Goal: Complete application form

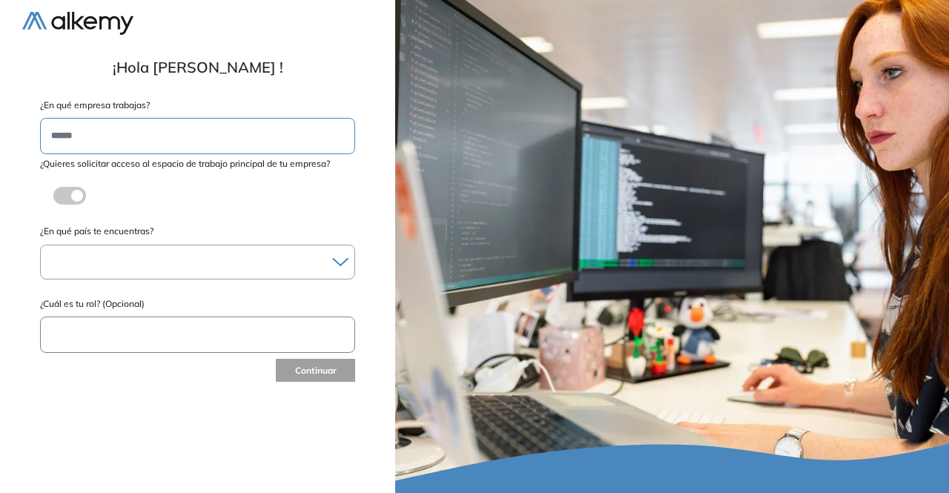
click at [70, 201] on label at bounding box center [69, 196] width 33 height 18
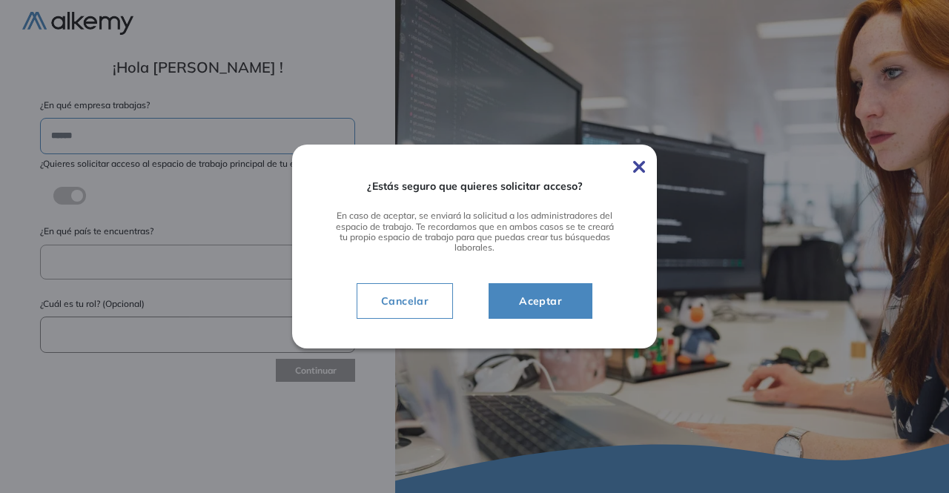
click at [542, 307] on span "Aceptar" at bounding box center [540, 301] width 67 height 18
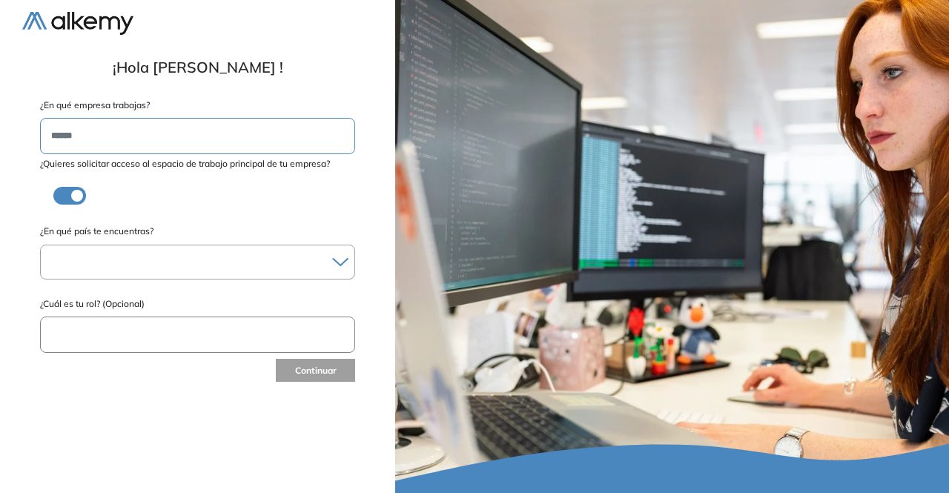
click at [206, 268] on div at bounding box center [198, 261] width 314 height 21
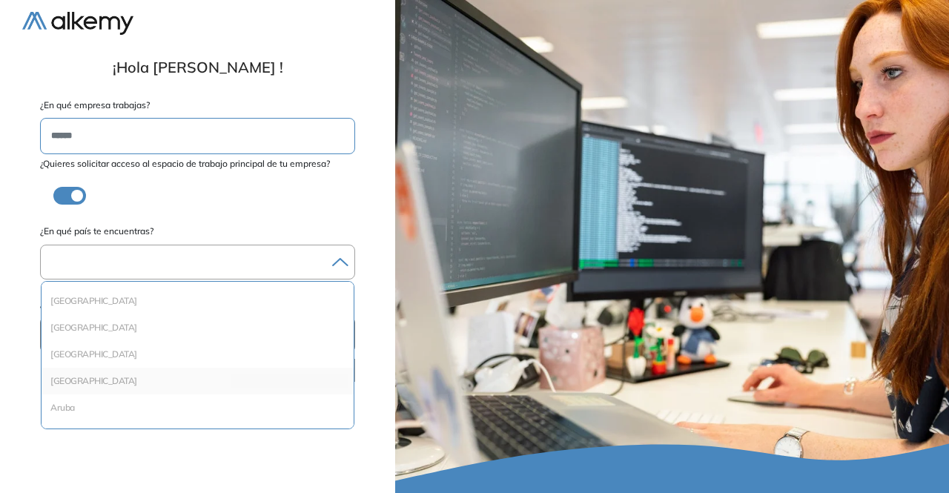
click at [104, 383] on li "[GEOGRAPHIC_DATA]" at bounding box center [197, 381] width 300 height 15
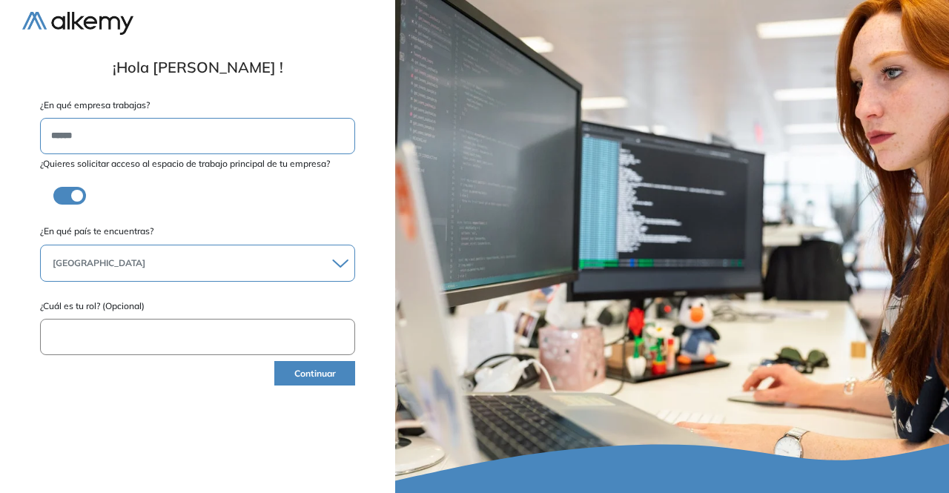
click at [126, 343] on input "text" at bounding box center [197, 337] width 315 height 36
type input "**********"
click at [298, 374] on button "Continuar" at bounding box center [314, 373] width 81 height 24
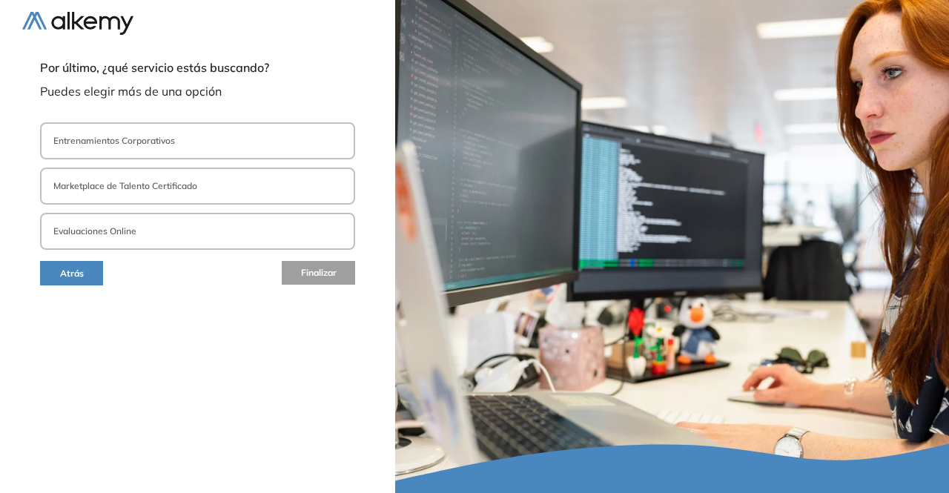
click at [150, 234] on button "Evaluaciones Online" at bounding box center [197, 231] width 315 height 37
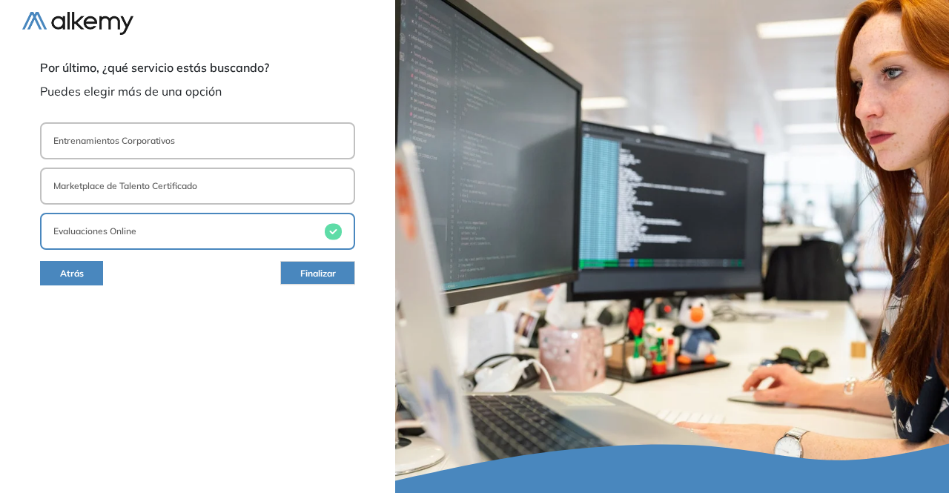
click at [298, 271] on button "Finalizar" at bounding box center [317, 273] width 75 height 24
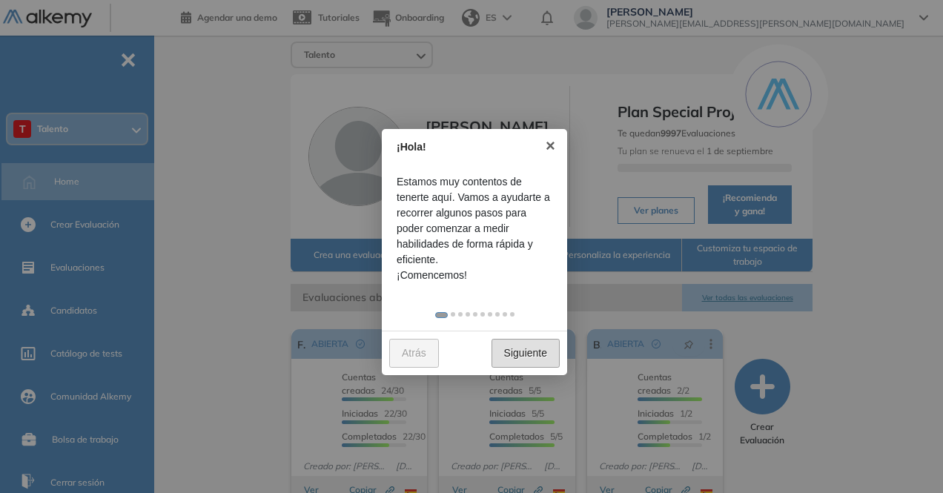
click at [514, 349] on link "Siguiente" at bounding box center [526, 353] width 68 height 29
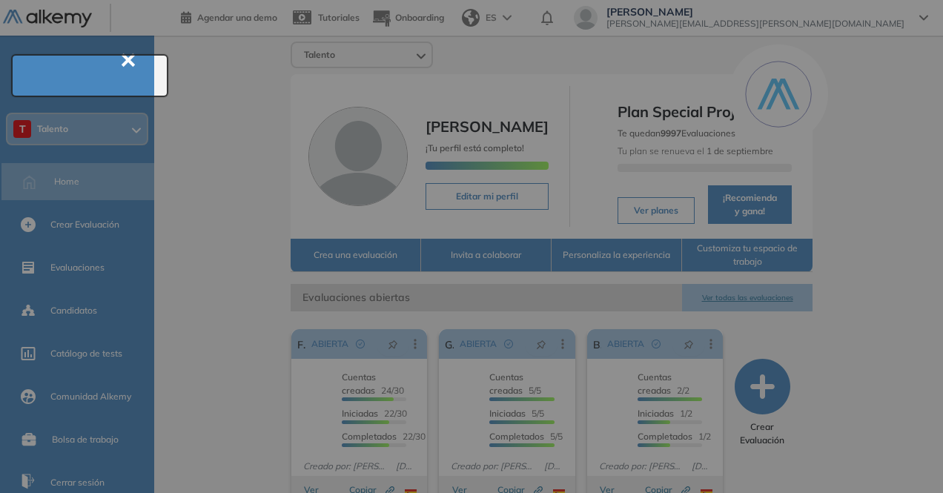
scroll to position [53, 0]
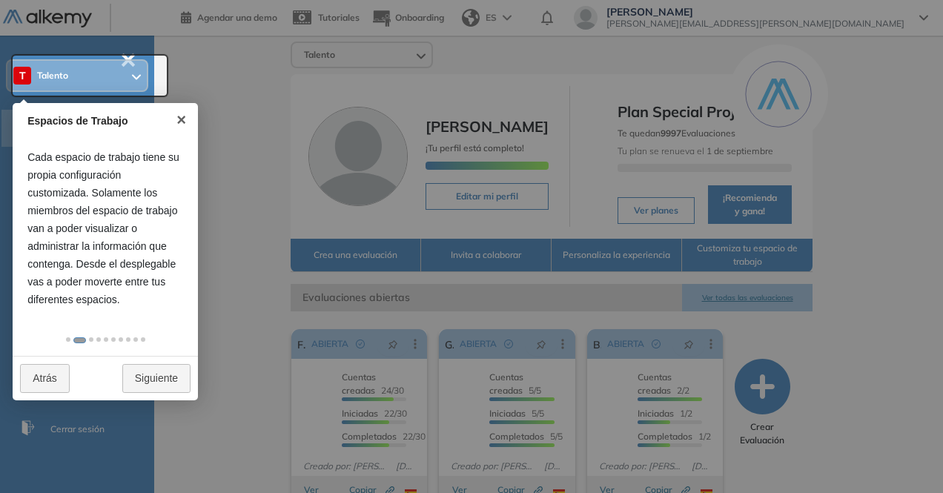
click at [99, 84] on div at bounding box center [90, 76] width 154 height 40
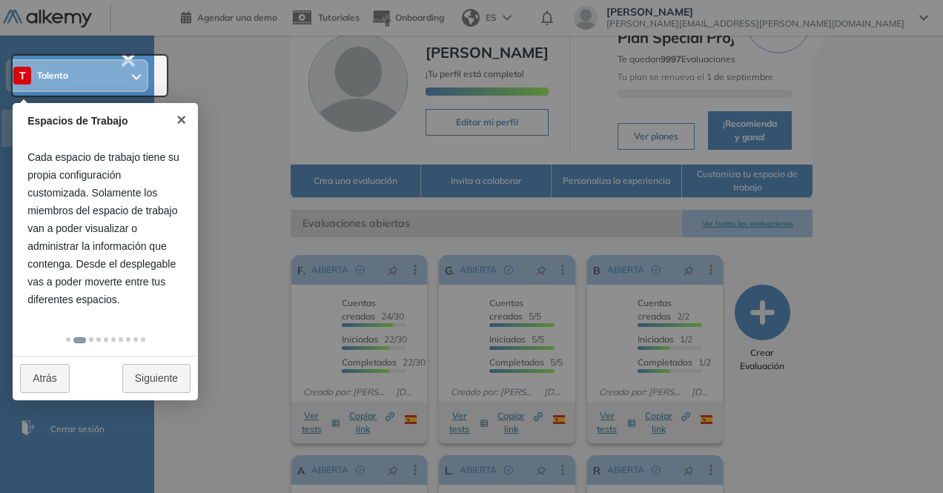
scroll to position [0, 0]
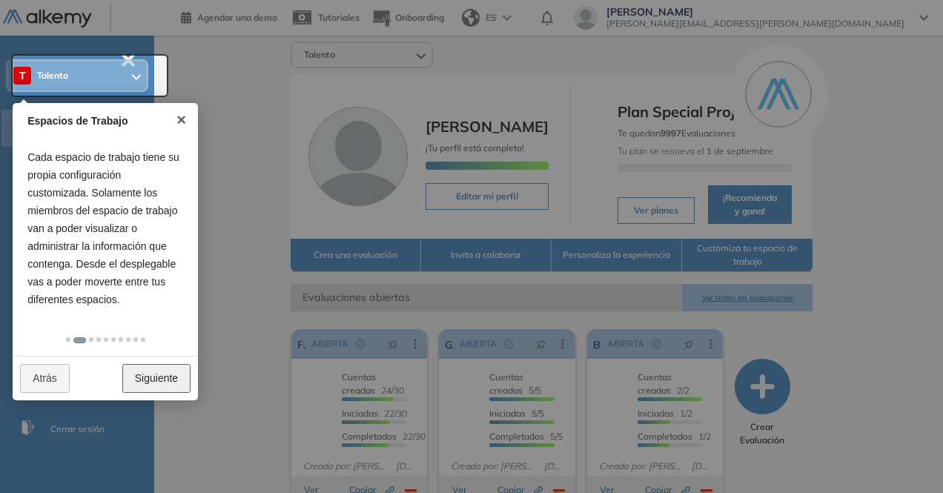
click at [150, 377] on link "Siguiente" at bounding box center [156, 378] width 68 height 29
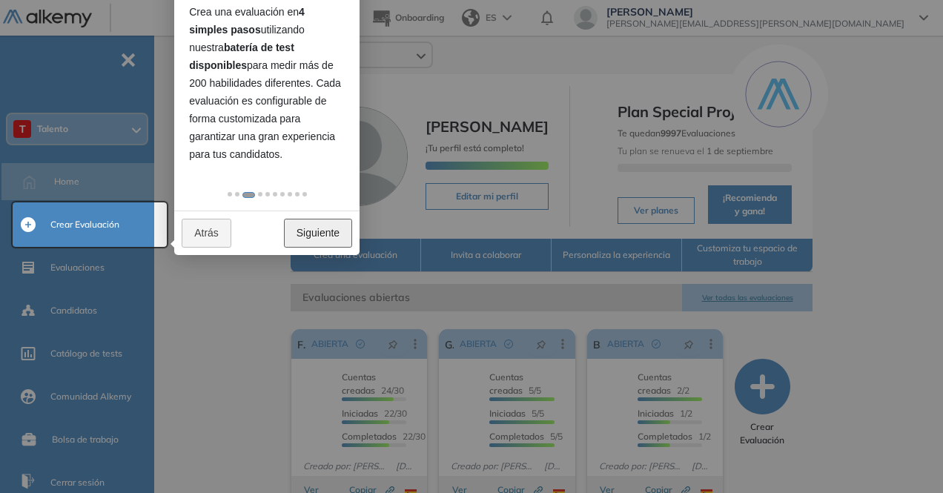
click at [300, 229] on link "Siguiente" at bounding box center [318, 233] width 68 height 29
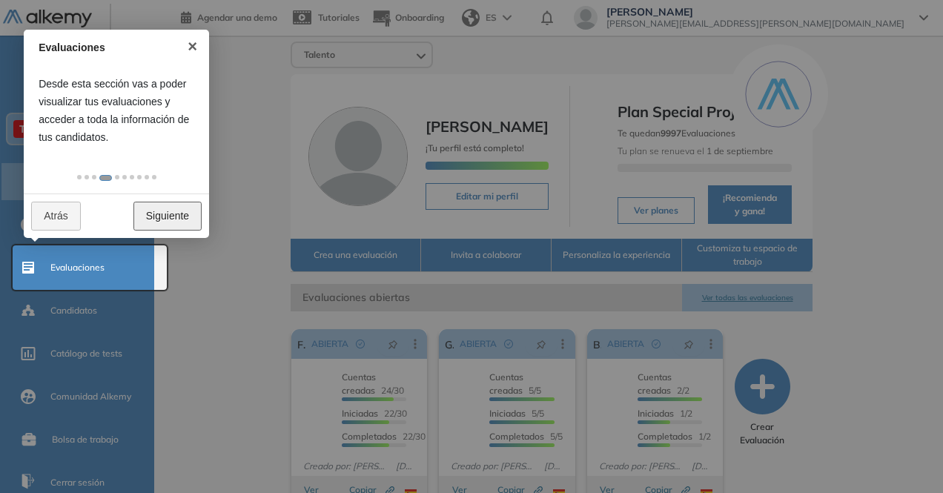
click at [161, 213] on link "Siguiente" at bounding box center [167, 216] width 68 height 29
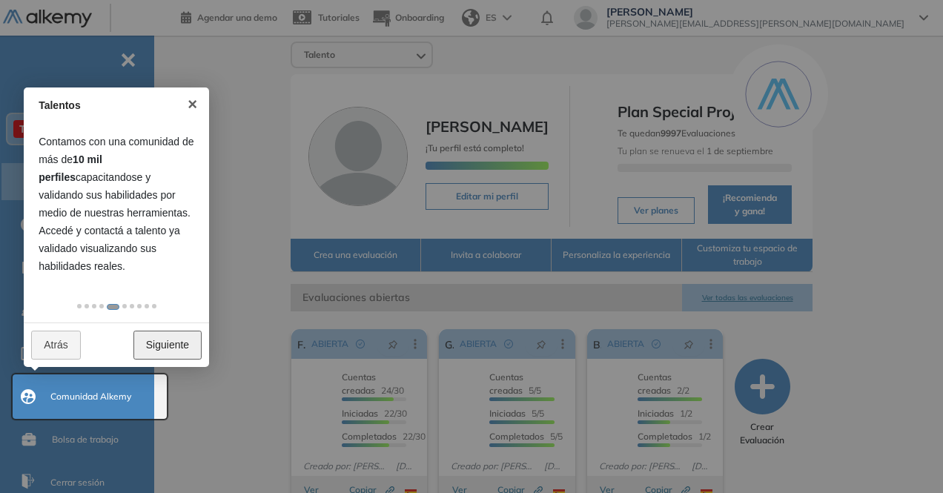
click at [162, 348] on link "Siguiente" at bounding box center [167, 345] width 68 height 29
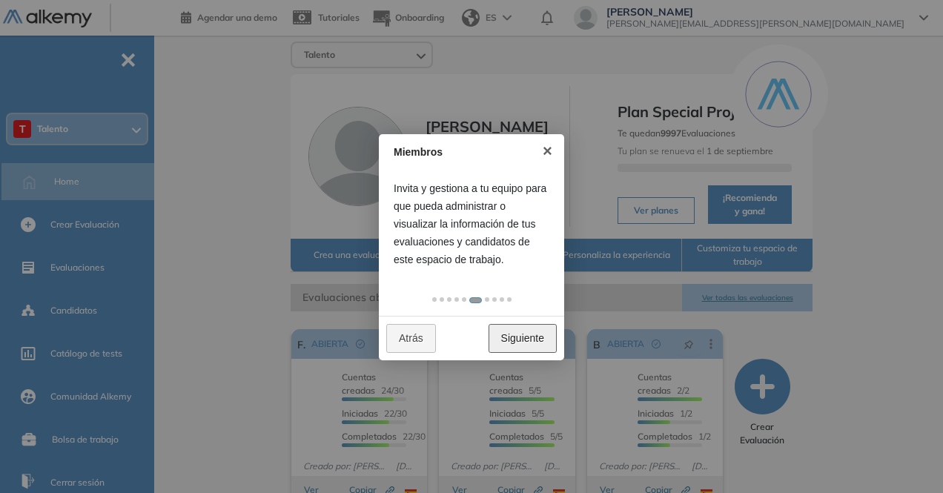
click at [525, 333] on link "Siguiente" at bounding box center [523, 338] width 68 height 29
click at [524, 333] on link "Siguiente" at bounding box center [523, 338] width 68 height 29
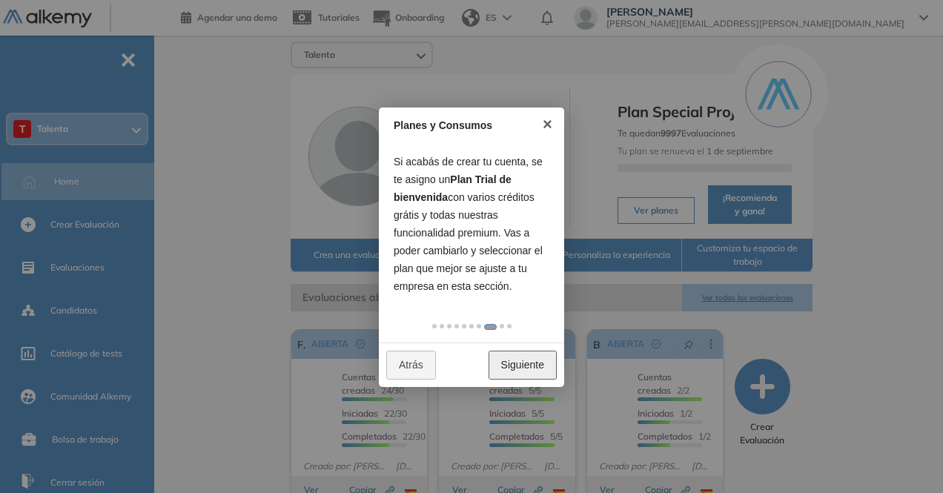
click at [532, 366] on link "Siguiente" at bounding box center [523, 365] width 68 height 29
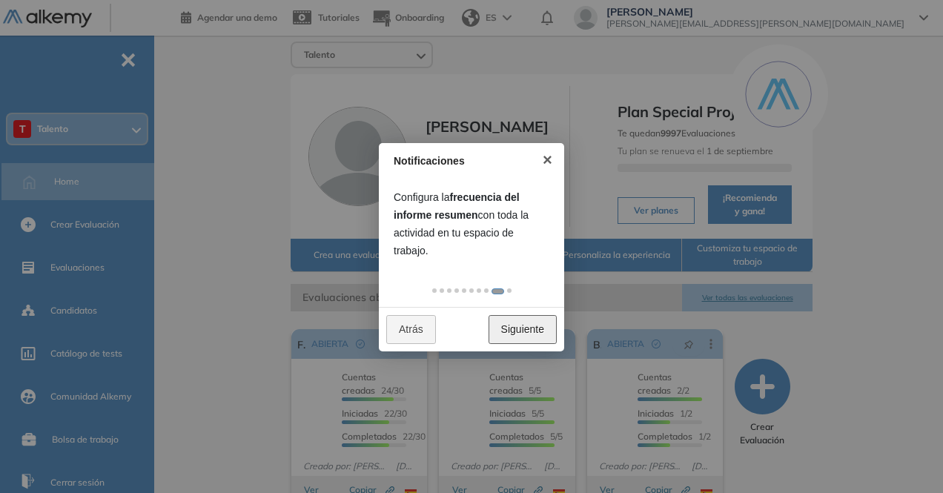
click at [512, 320] on link "Siguiente" at bounding box center [523, 329] width 68 height 29
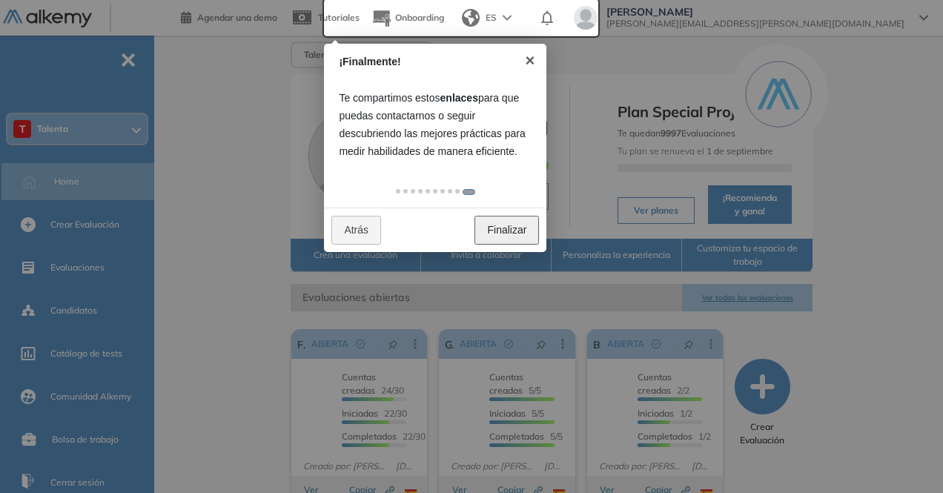
click at [500, 224] on link "Finalizar" at bounding box center [506, 230] width 64 height 29
